Goal: Transaction & Acquisition: Purchase product/service

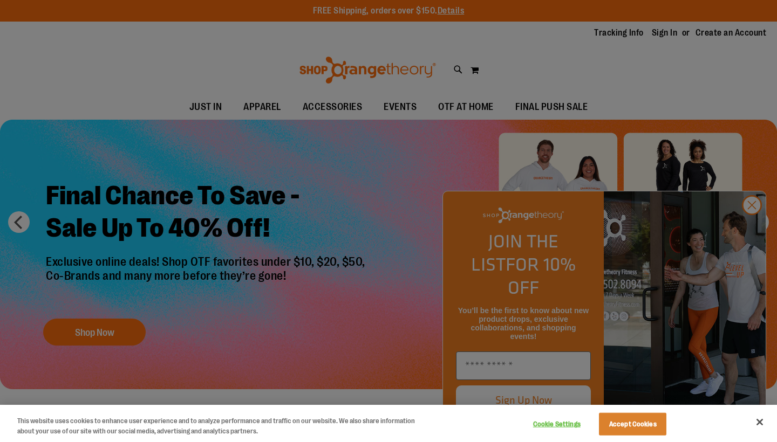
click at [306, 234] on div at bounding box center [388, 221] width 777 height 442
click at [757, 231] on div at bounding box center [388, 221] width 777 height 442
click at [755, 230] on div at bounding box center [388, 221] width 777 height 442
click at [645, 428] on button "Accept Cookies" at bounding box center [632, 424] width 67 height 23
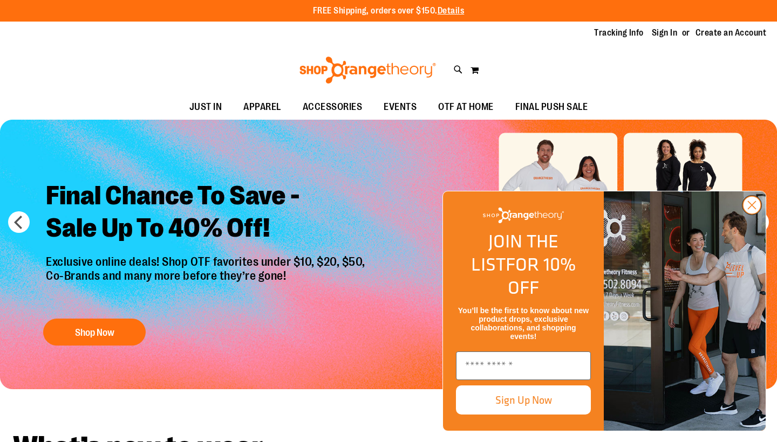
click at [752, 214] on circle "Close dialog" at bounding box center [752, 205] width 18 height 18
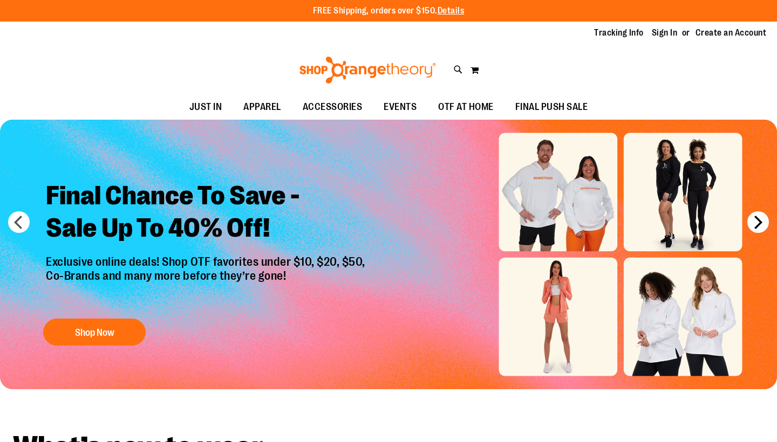
click at [759, 227] on button "next" at bounding box center [758, 222] width 22 height 22
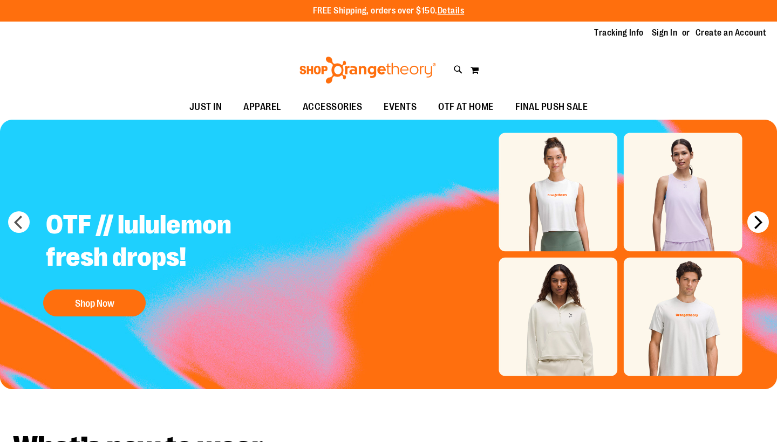
click at [760, 228] on button "next" at bounding box center [758, 222] width 22 height 22
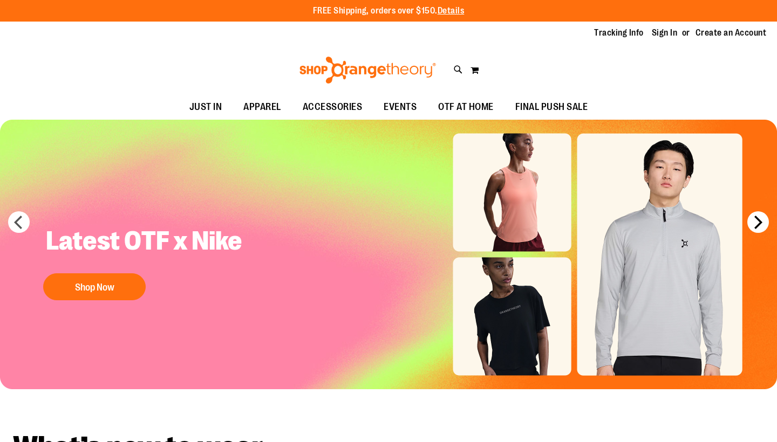
click at [760, 229] on button "next" at bounding box center [758, 222] width 22 height 22
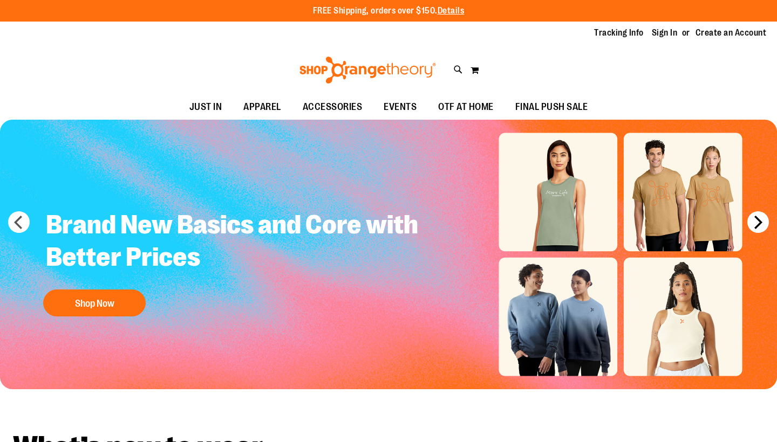
click at [760, 230] on button "next" at bounding box center [758, 222] width 22 height 22
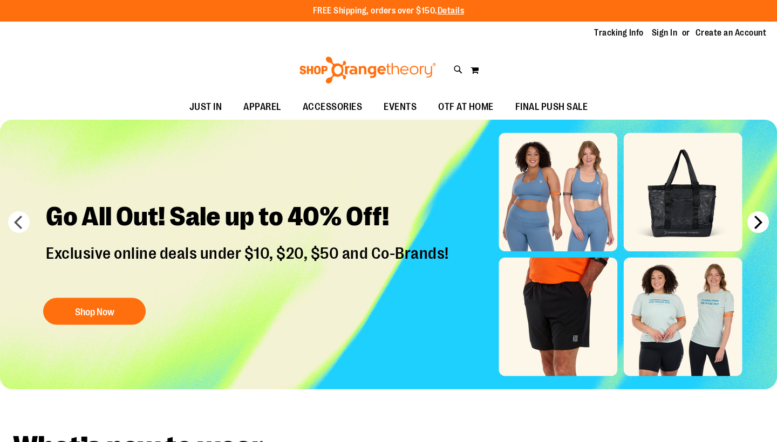
click at [760, 230] on button "next" at bounding box center [758, 222] width 22 height 22
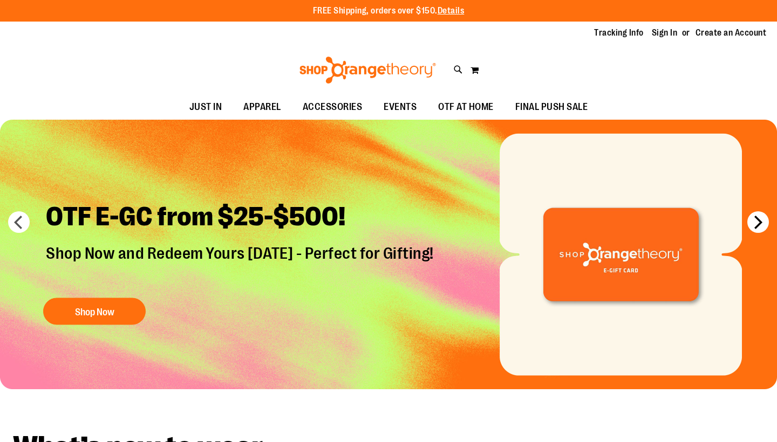
click at [761, 232] on button "next" at bounding box center [758, 222] width 22 height 22
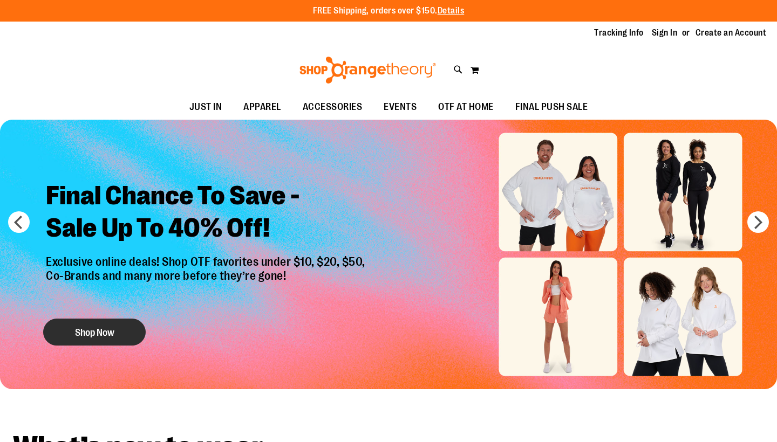
click at [131, 331] on button "Shop Now" at bounding box center [94, 332] width 103 height 27
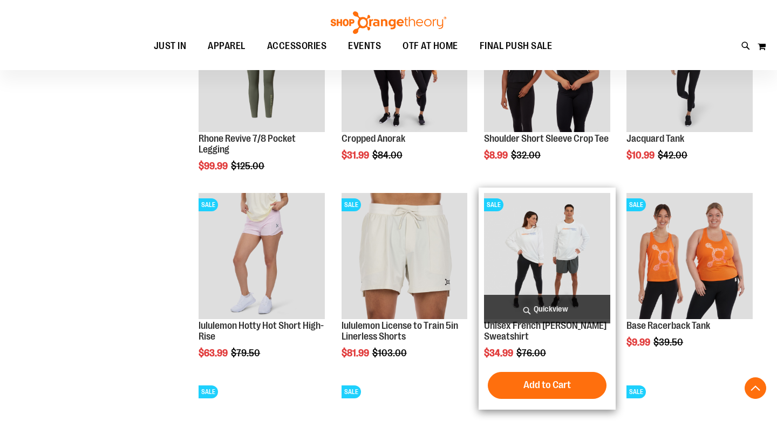
scroll to position [776, 0]
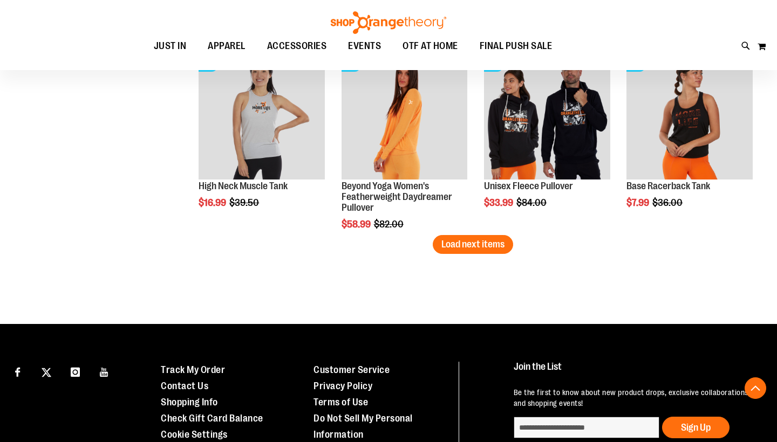
scroll to position [1665, 0]
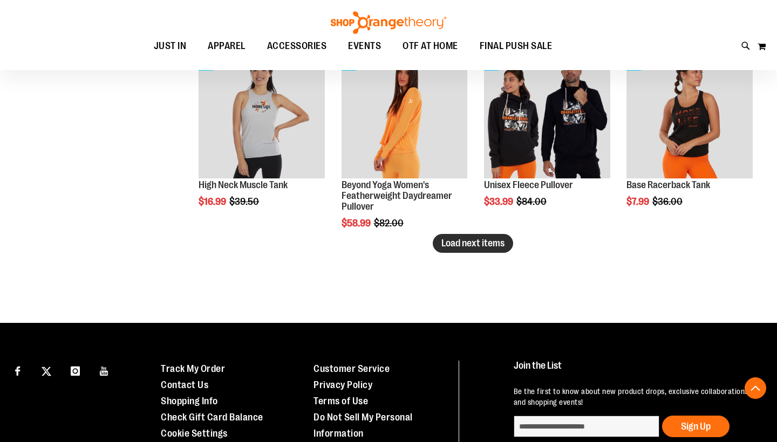
click at [494, 247] on span "Load next items" at bounding box center [472, 243] width 63 height 11
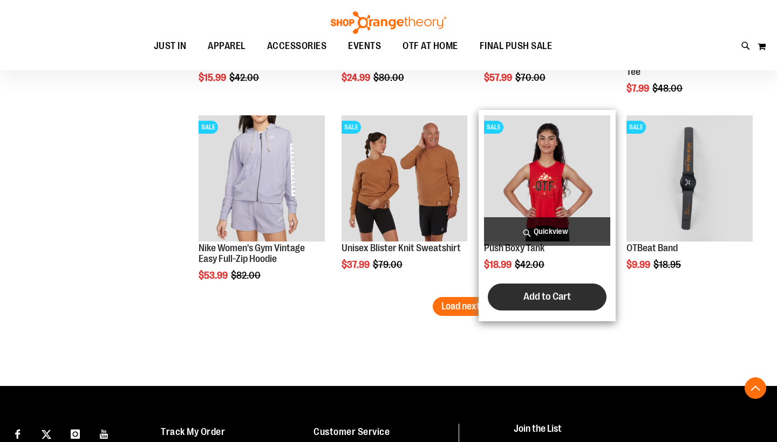
scroll to position [2160, 0]
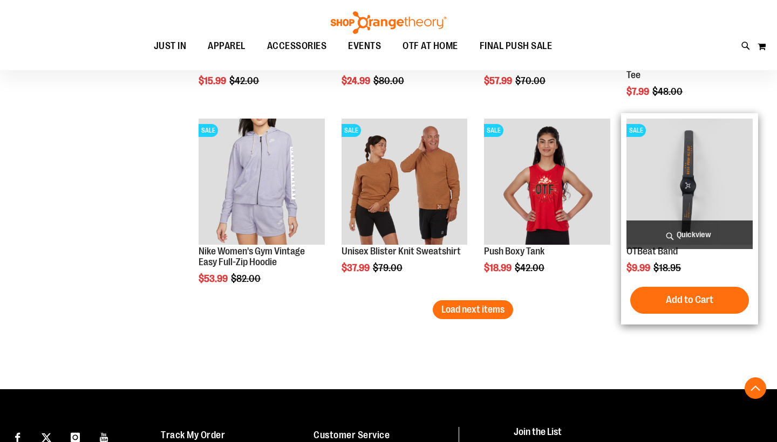
click at [678, 168] on img "product" at bounding box center [689, 182] width 126 height 126
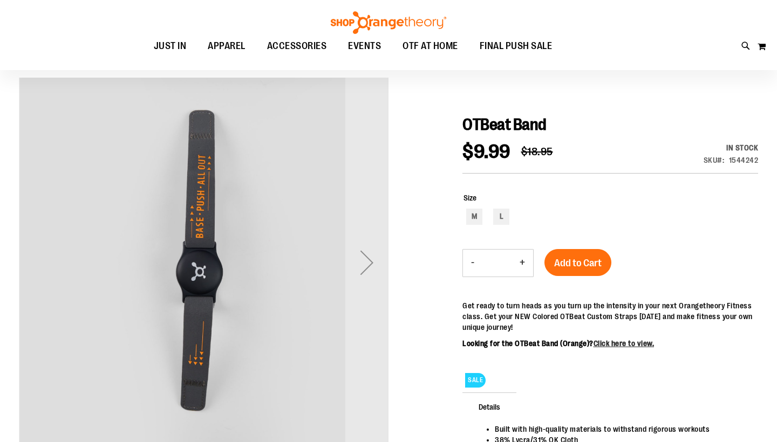
scroll to position [91, 0]
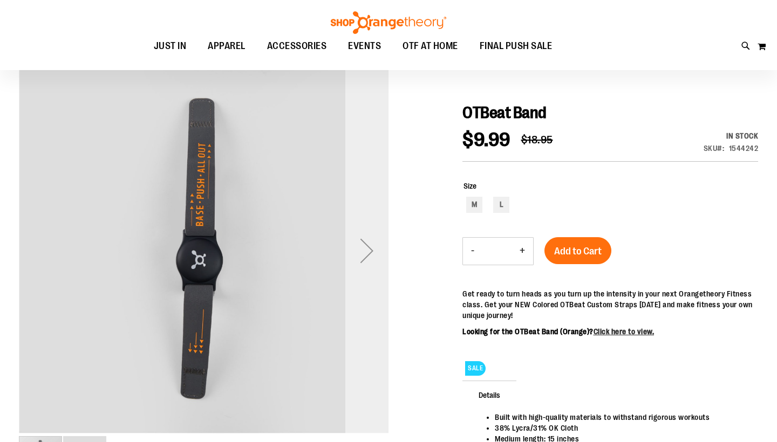
click at [374, 255] on div "Next" at bounding box center [366, 250] width 43 height 43
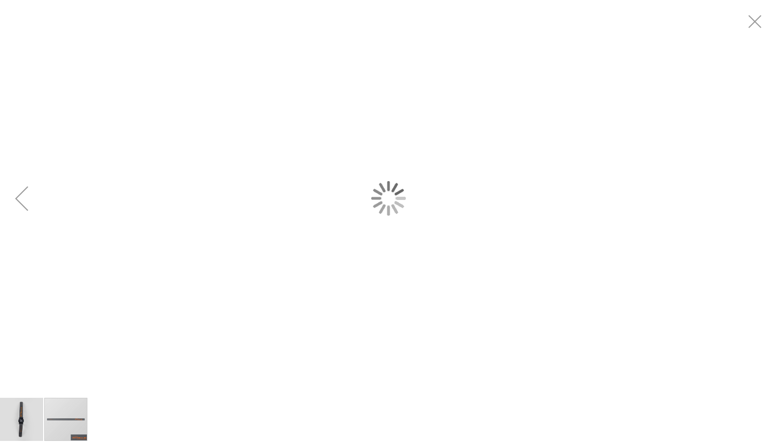
scroll to position [0, 0]
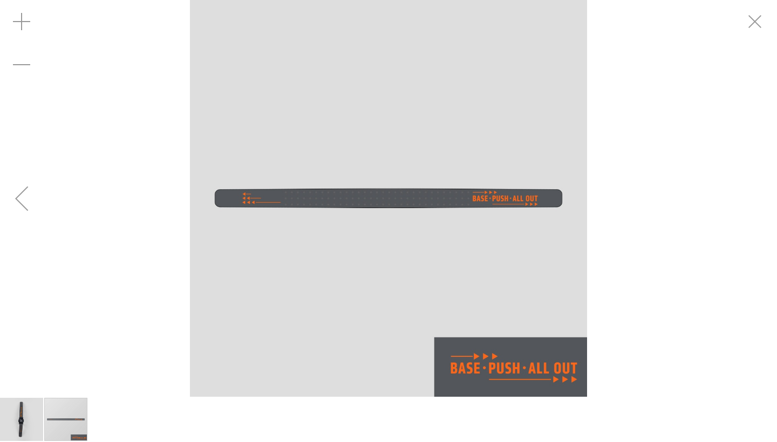
click at [36, 207] on div "Previous" at bounding box center [21, 198] width 43 height 43
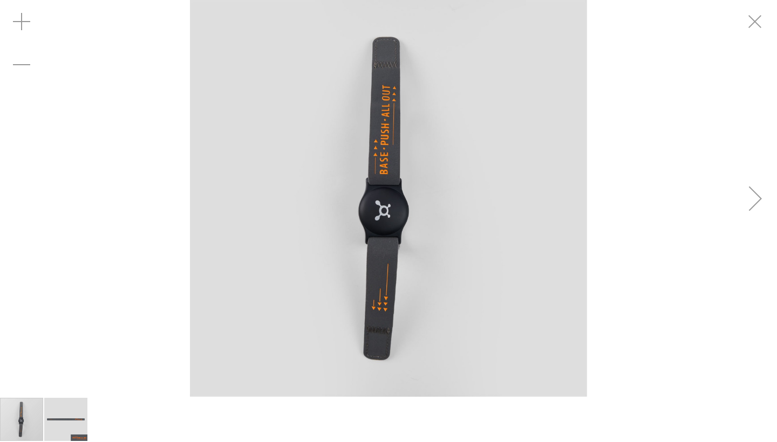
scroll to position [91, 0]
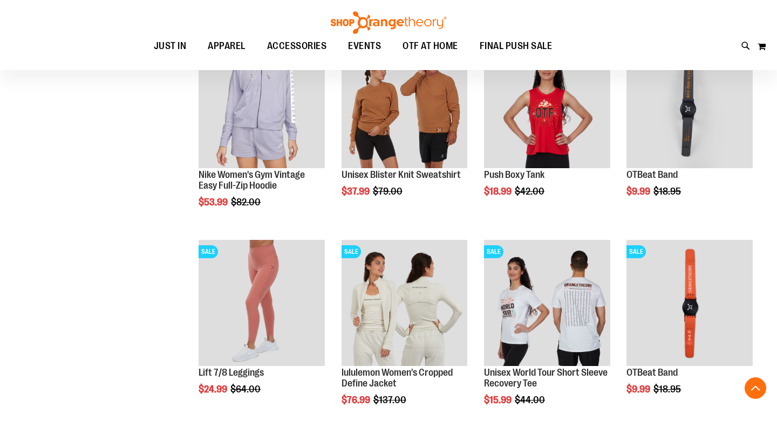
scroll to position [459, 0]
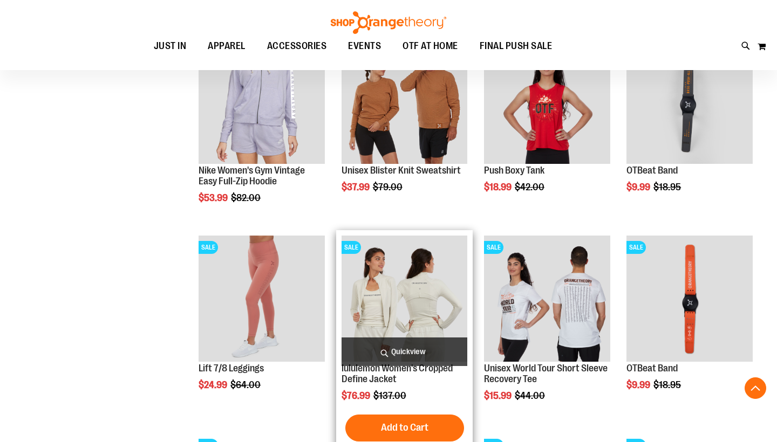
click at [386, 343] on span "Quickview" at bounding box center [404, 352] width 126 height 29
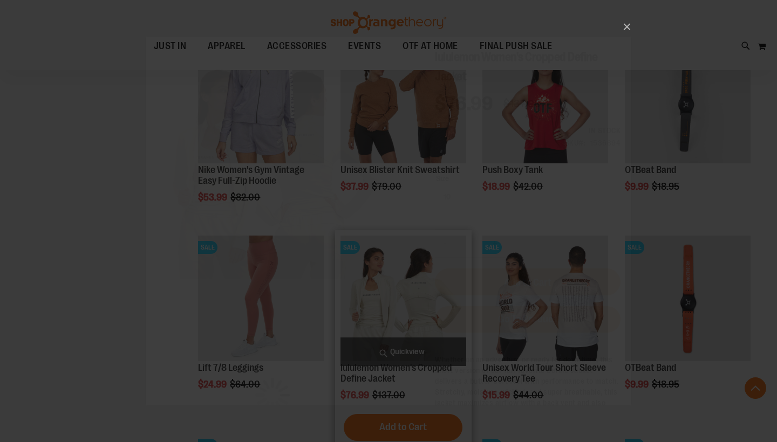
scroll to position [0, 0]
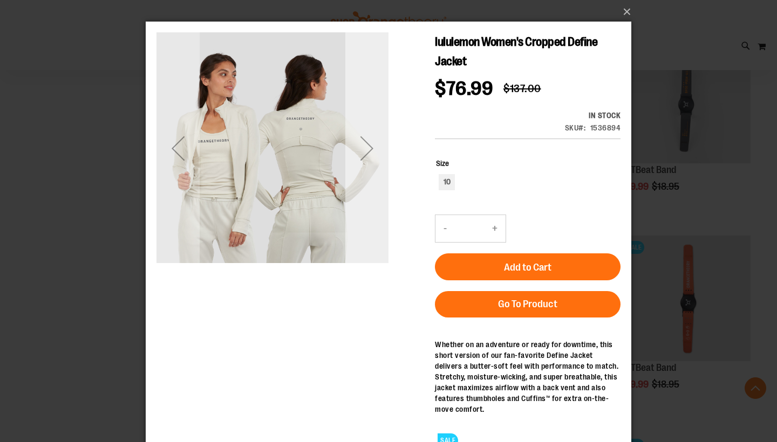
click at [367, 149] on div "Next" at bounding box center [366, 148] width 43 height 43
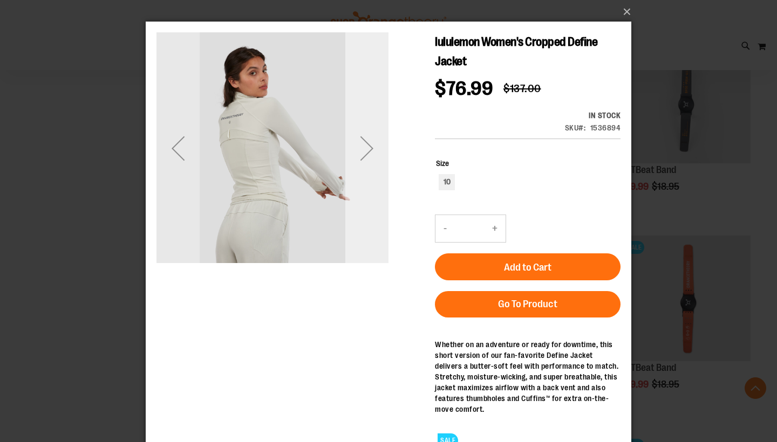
click at [368, 149] on div "Next" at bounding box center [366, 148] width 43 height 43
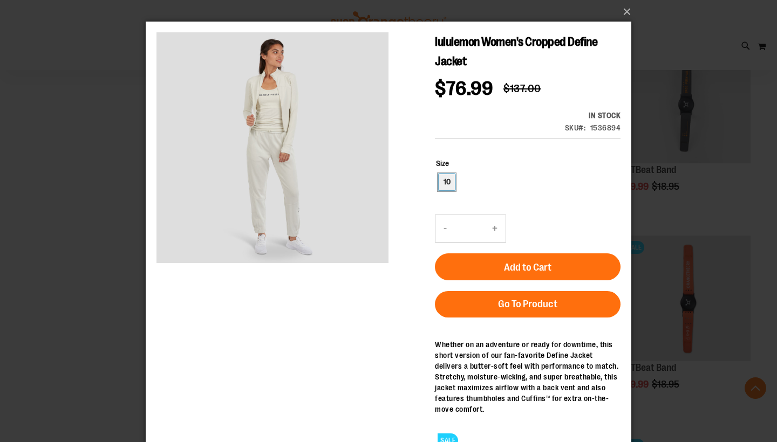
click at [443, 179] on div "10" at bounding box center [447, 182] width 16 height 16
type input "***"
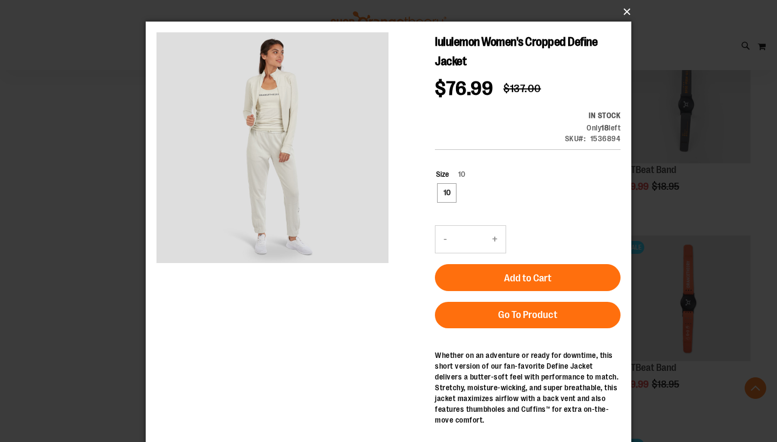
click at [624, 10] on button "×" at bounding box center [392, 12] width 486 height 24
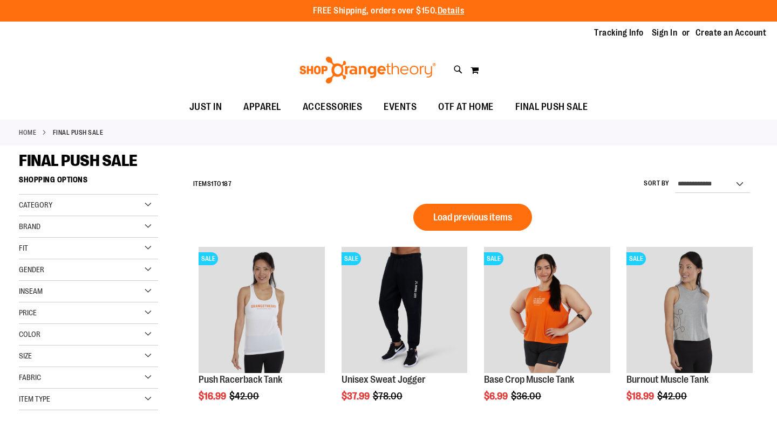
click at [70, 270] on div "Gender" at bounding box center [88, 270] width 139 height 22
click at [48, 302] on link "Women 103 items" at bounding box center [83, 303] width 134 height 11
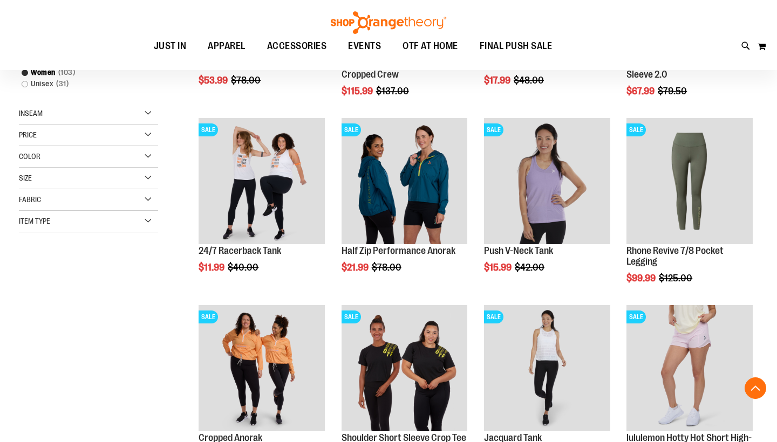
scroll to position [170, 0]
click at [65, 141] on div "Price" at bounding box center [88, 135] width 139 height 22
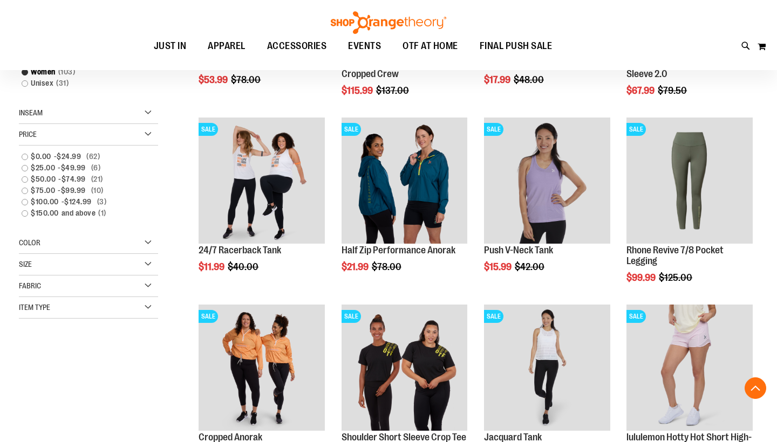
click at [65, 141] on div "Price" at bounding box center [88, 135] width 139 height 22
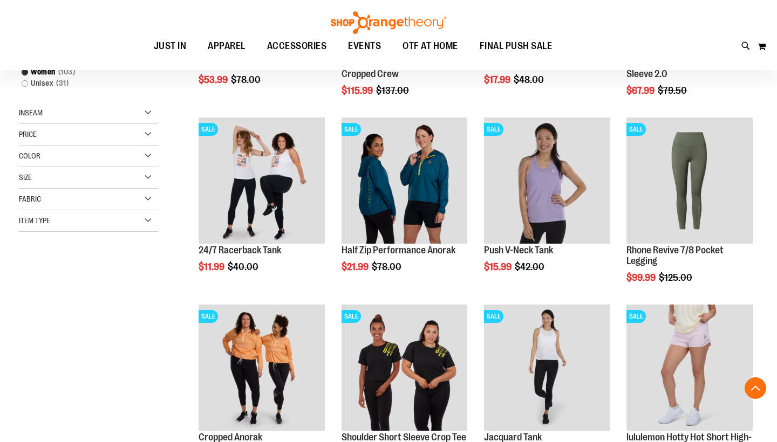
click at [47, 181] on div "Size" at bounding box center [88, 178] width 139 height 22
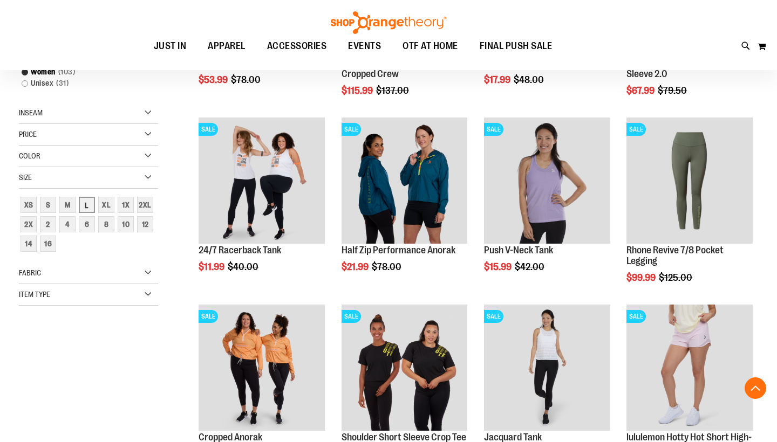
click at [81, 206] on div "L" at bounding box center [87, 205] width 16 height 16
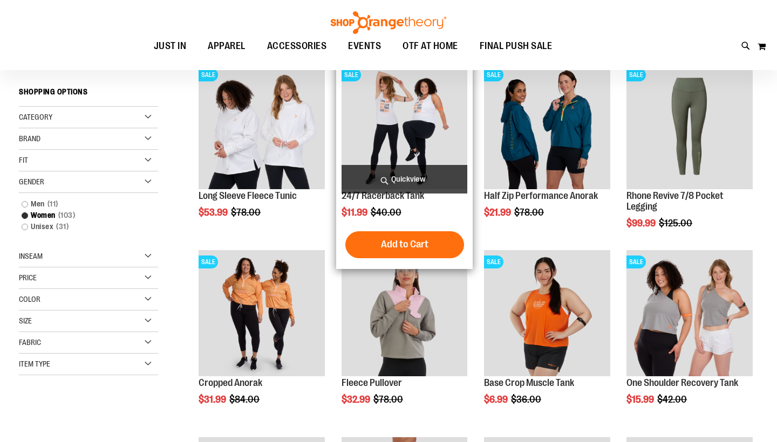
scroll to position [42, 0]
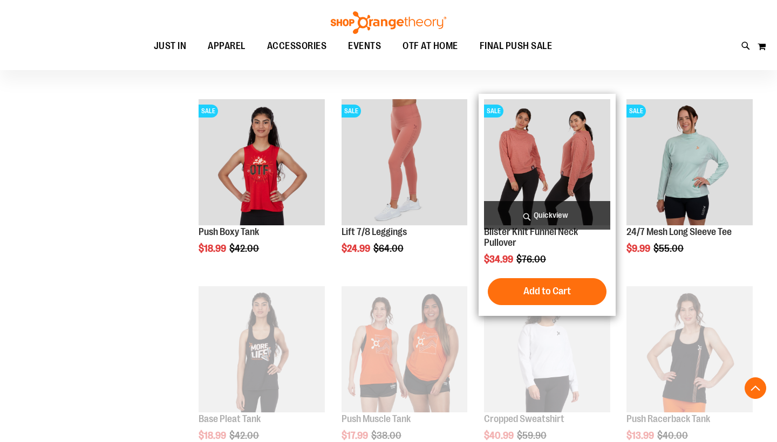
scroll to position [211, 1]
